Goal: Use online tool/utility: Utilize a website feature to perform a specific function

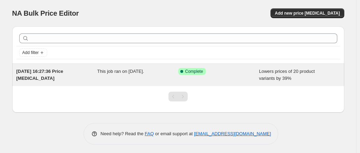
click at [281, 77] on span "Lowers prices of 20 product variants by 39%" at bounding box center [287, 75] width 56 height 12
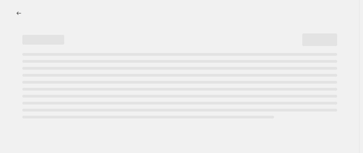
select select "percentage"
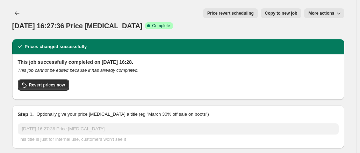
click at [48, 80] on div "Revert prices now" at bounding box center [178, 87] width 321 height 15
click at [48, 82] on span "Revert prices now" at bounding box center [47, 85] width 36 height 6
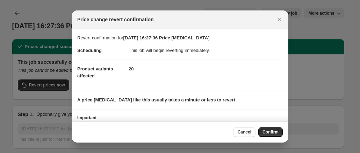
scroll to position [40, 0]
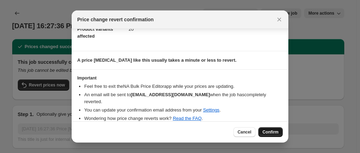
click at [268, 130] on span "Confirm" at bounding box center [270, 133] width 16 height 6
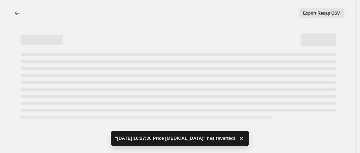
select select "percentage"
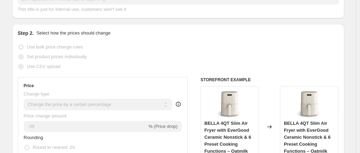
scroll to position [0, 0]
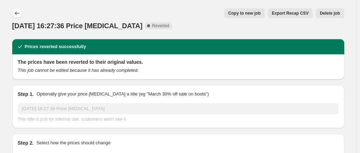
click at [20, 12] on icon "Price change jobs" at bounding box center [17, 13] width 7 height 7
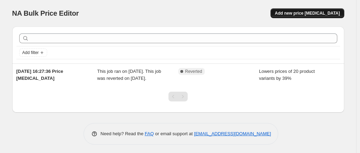
click at [308, 14] on span "Add new price change job" at bounding box center [307, 13] width 65 height 6
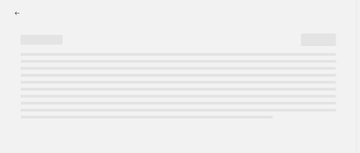
select select "percentage"
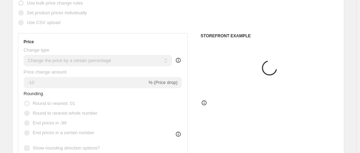
scroll to position [132, 0]
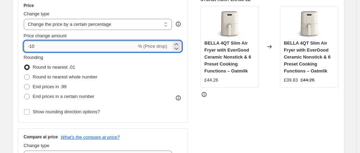
click at [74, 46] on input "-10" at bounding box center [80, 46] width 113 height 11
type input "-1"
type input "-25"
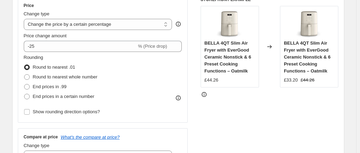
click at [97, 63] on div "Round to nearest .01" at bounding box center [61, 68] width 74 height 10
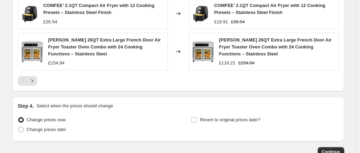
scroll to position [561, 0]
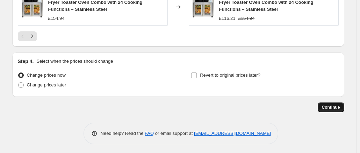
click at [326, 108] on span "Continue" at bounding box center [331, 108] width 18 height 6
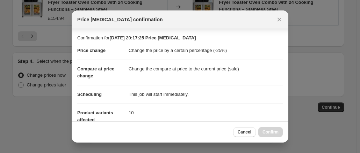
scroll to position [75, 0]
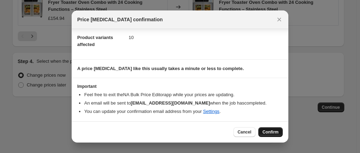
click at [264, 131] on span "Confirm" at bounding box center [270, 133] width 16 height 6
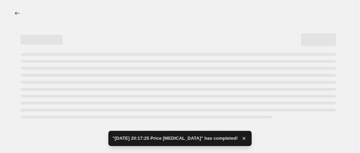
select select "percentage"
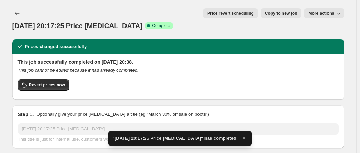
scroll to position [25, 0]
